Goal: Task Accomplishment & Management: Manage account settings

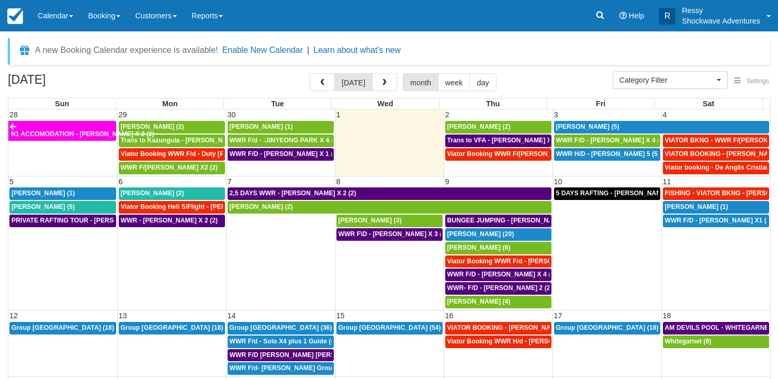
select select
click at [379, 90] on button "button" at bounding box center [384, 82] width 25 height 18
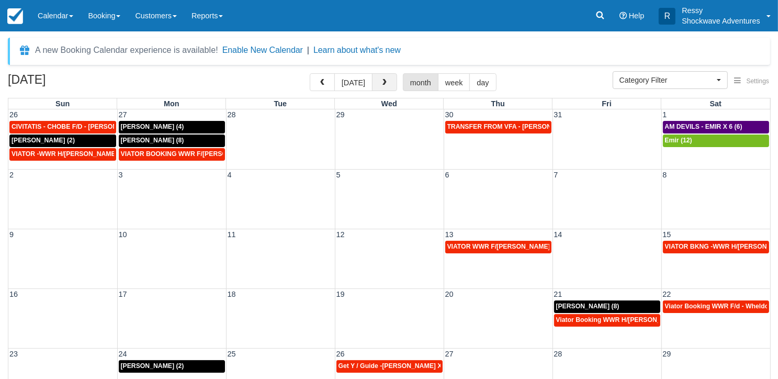
click at [376, 86] on button "button" at bounding box center [384, 82] width 25 height 18
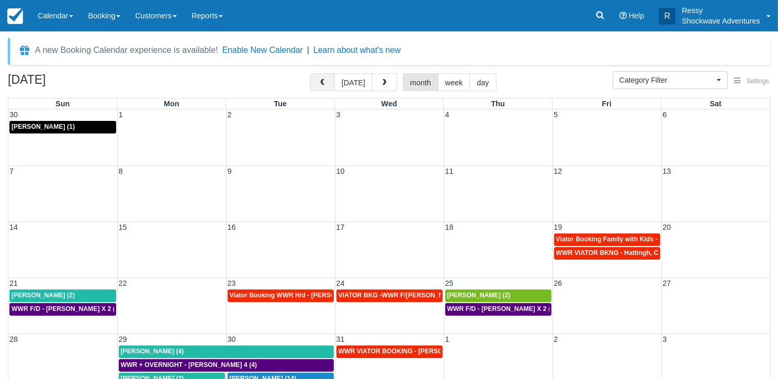
click at [320, 77] on button "button" at bounding box center [322, 82] width 25 height 18
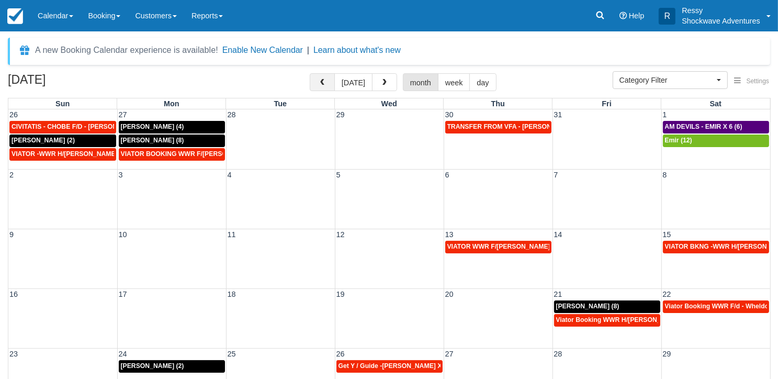
click at [322, 85] on span "button" at bounding box center [322, 82] width 7 height 7
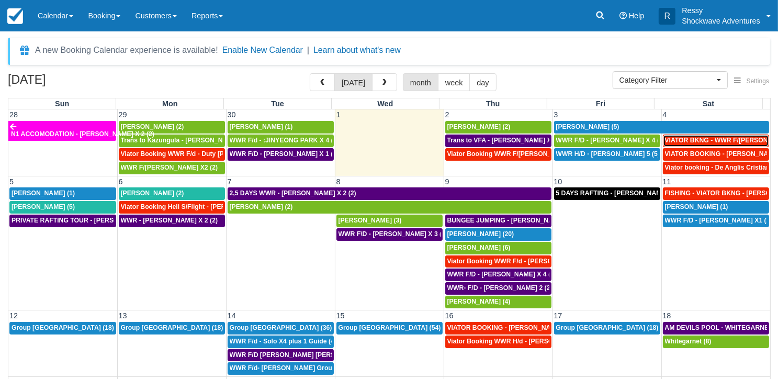
click at [709, 140] on span "VIATOR BKNG - WWR F/[PERSON_NAME] 3 (3)" at bounding box center [736, 140] width 143 height 7
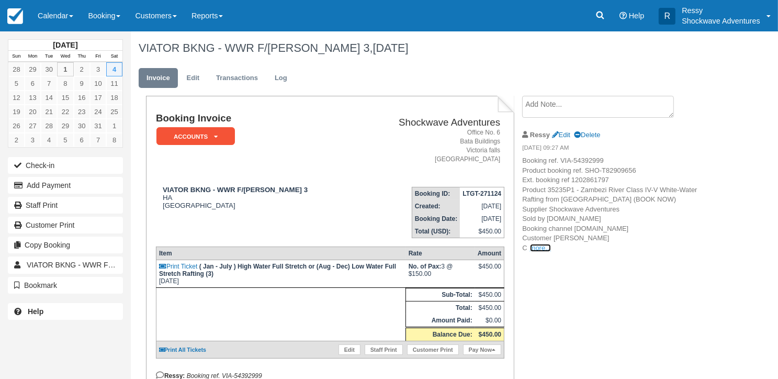
click at [536, 250] on link "more..." at bounding box center [540, 248] width 21 height 8
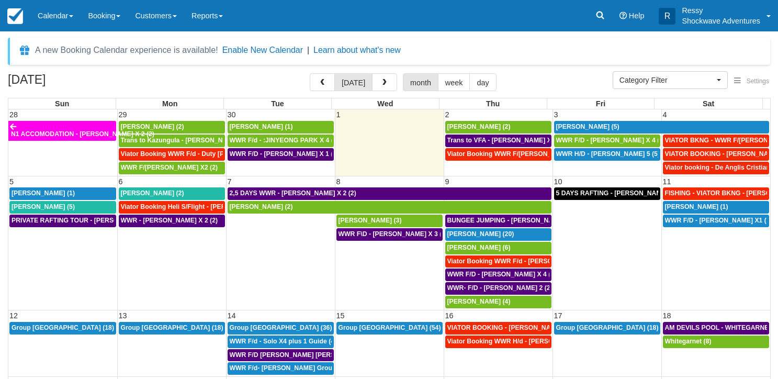
select select
click at [518, 131] on link "Danie Barnard (2)" at bounding box center [498, 127] width 106 height 13
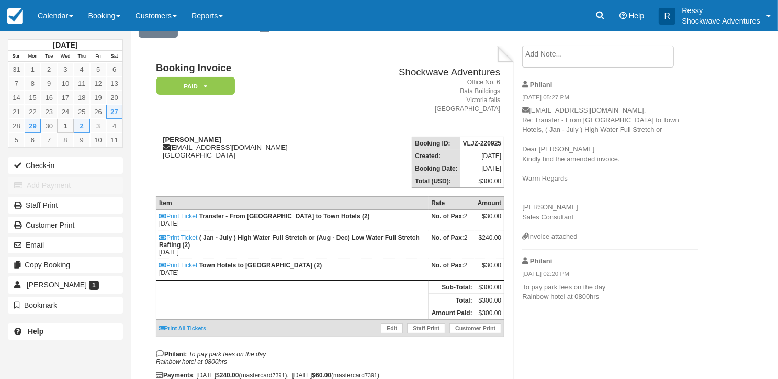
scroll to position [95, 0]
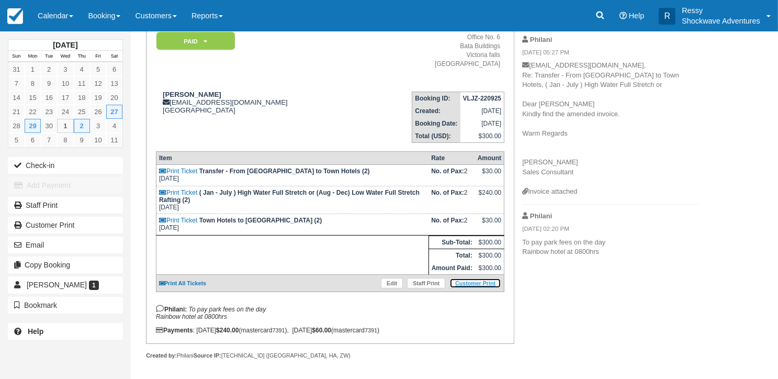
click at [483, 279] on link "Customer Print" at bounding box center [476, 283] width 52 height 10
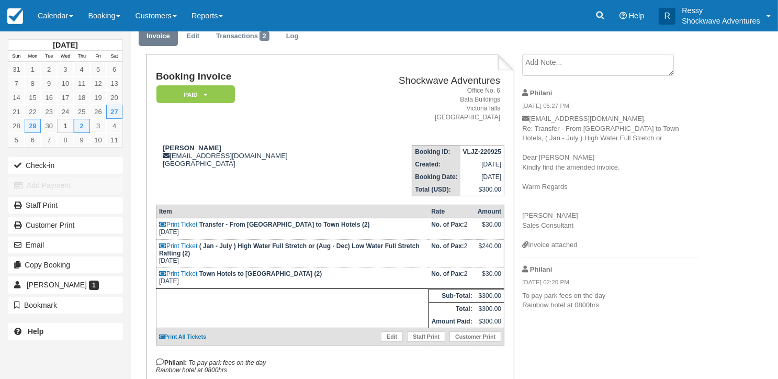
scroll to position [0, 0]
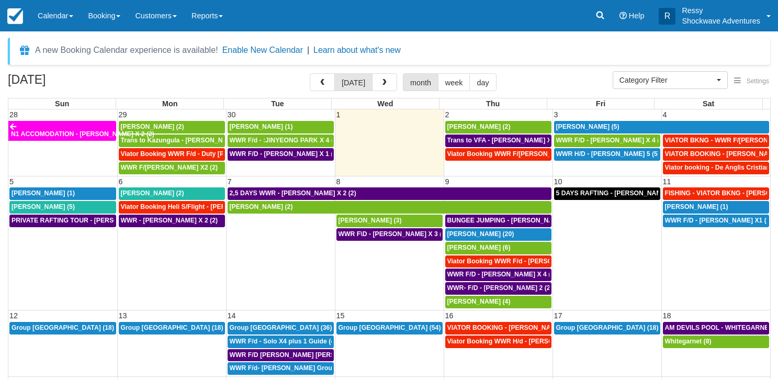
select select
